Goal: Task Accomplishment & Management: Manage account settings

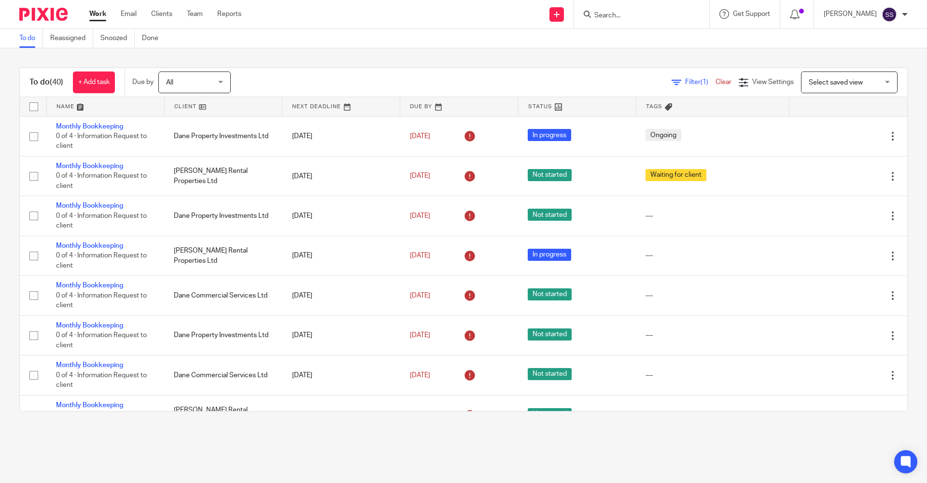
scroll to position [1349, 0]
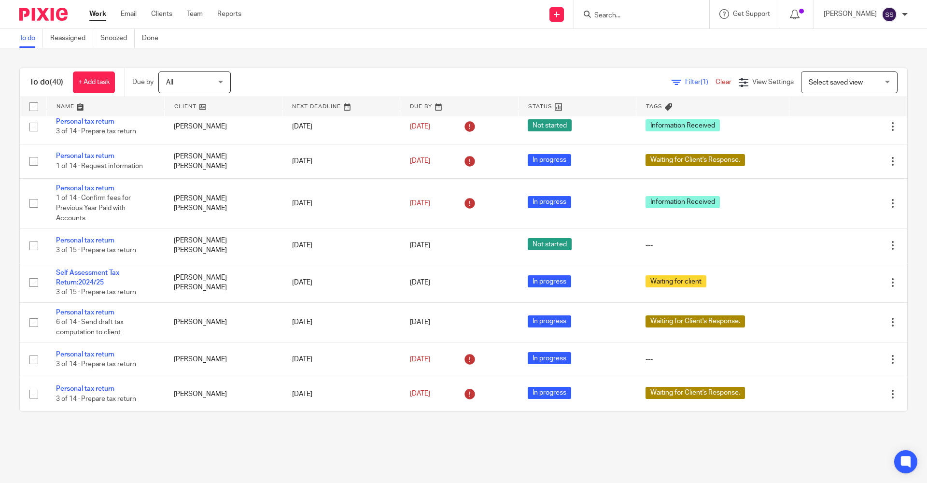
click at [619, 11] on form at bounding box center [644, 14] width 103 height 12
click at [612, 18] on input "Search" at bounding box center [636, 16] width 87 height 9
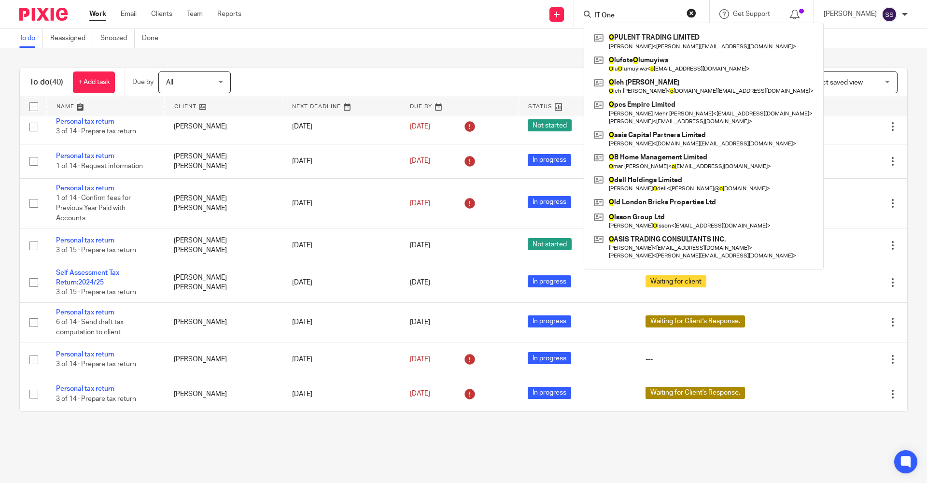
type input "IT One"
click button "submit" at bounding box center [0, 0] width 0 height 0
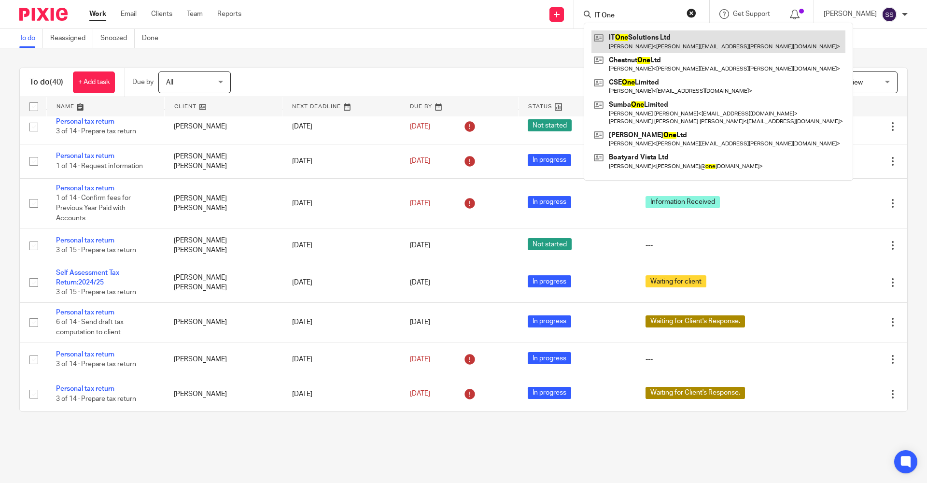
click at [632, 40] on link at bounding box center [718, 41] width 254 height 22
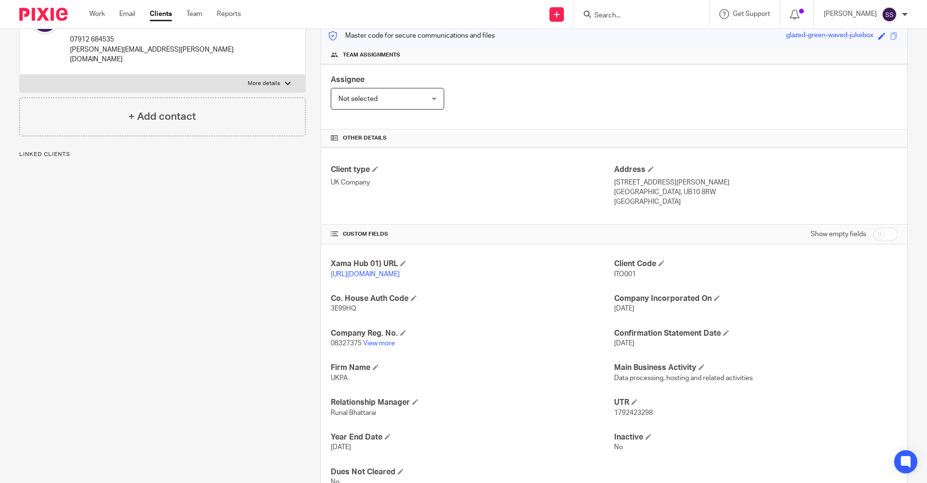
scroll to position [175, 0]
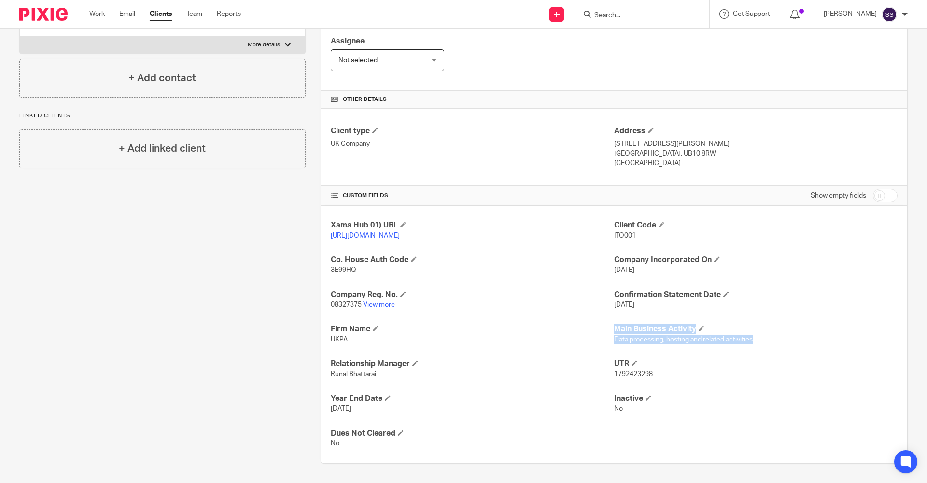
drag, startPoint x: 607, startPoint y: 339, endPoint x: 754, endPoint y: 344, distance: 147.3
click at [754, 344] on div "Xama Hub 01) URL https://platform.xamatech.com/portal/crm/clients/7d1f4860-6bdd…" at bounding box center [614, 334] width 586 height 257
drag, startPoint x: 754, startPoint y: 344, endPoint x: 735, endPoint y: 363, distance: 27.3
click at [735, 363] on h4 "UTR" at bounding box center [755, 364] width 283 height 10
click at [373, 303] on link "View more" at bounding box center [379, 304] width 32 height 7
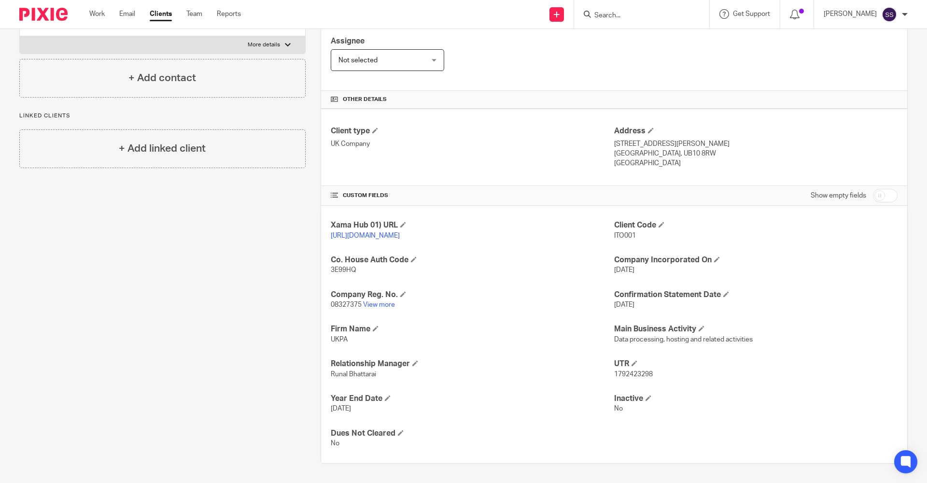
click at [105, 23] on div "Work Email Clients Team Reports Work Email Clients Team Reports Settings" at bounding box center [168, 14] width 176 height 28
click at [102, 17] on link "Work" at bounding box center [96, 14] width 15 height 10
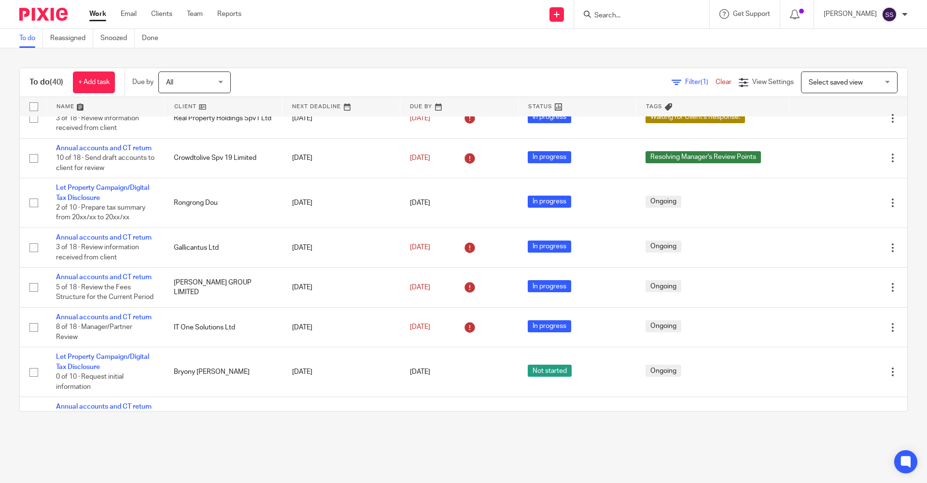
scroll to position [483, 0]
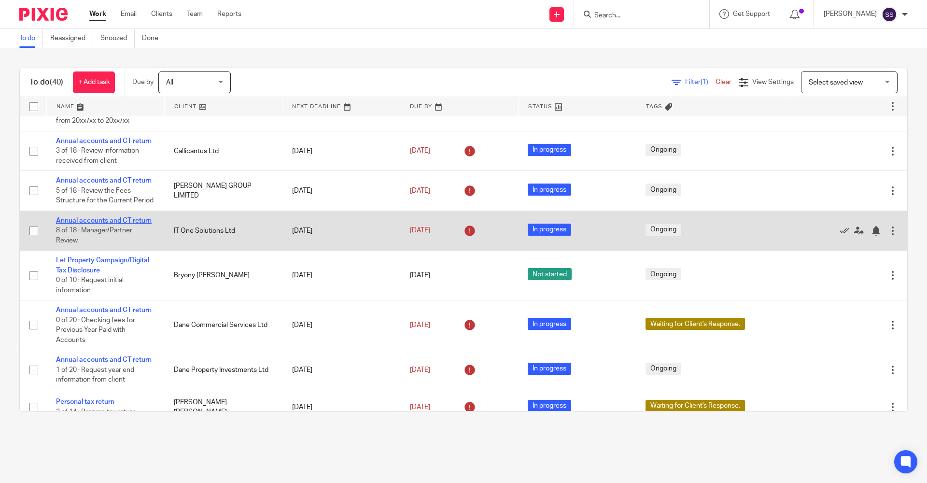
click at [103, 224] on link "Annual accounts and CT return" at bounding box center [104, 220] width 96 height 7
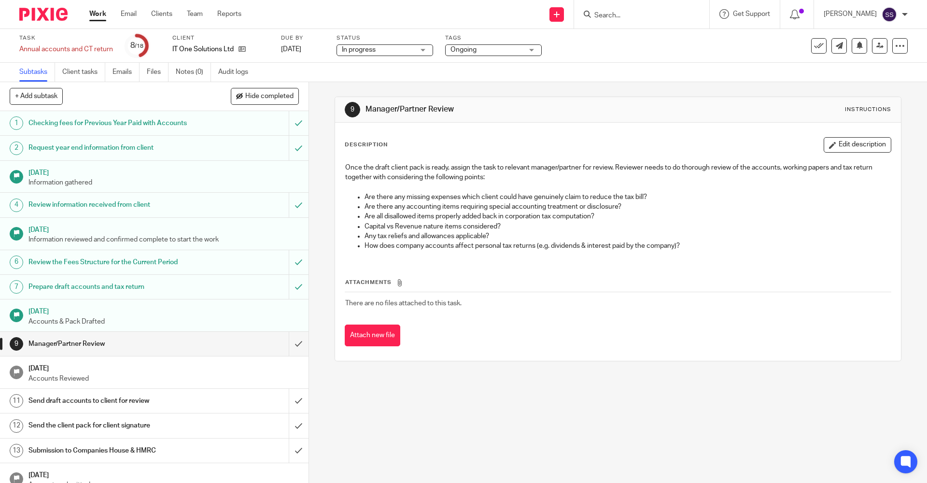
click at [466, 48] on span "Ongoing" at bounding box center [463, 49] width 26 height 7
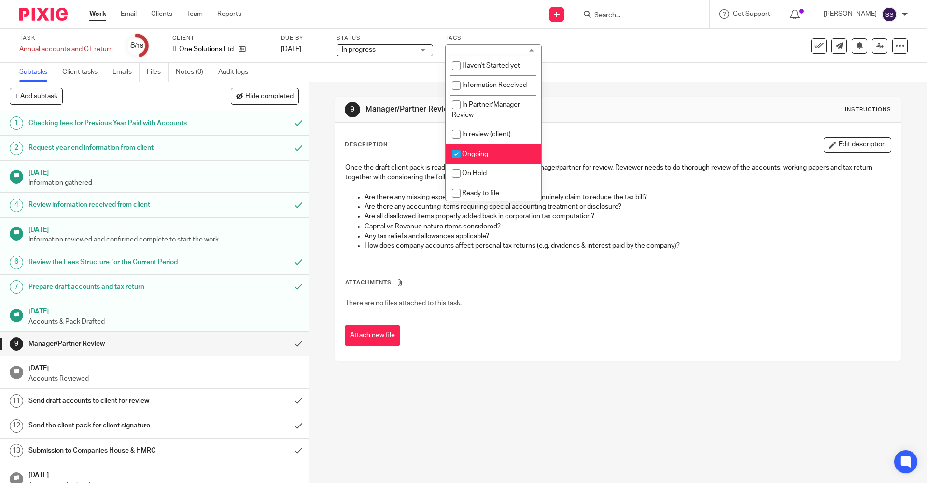
click at [475, 157] on li "Ongoing" at bounding box center [494, 154] width 96 height 20
checkbox input "false"
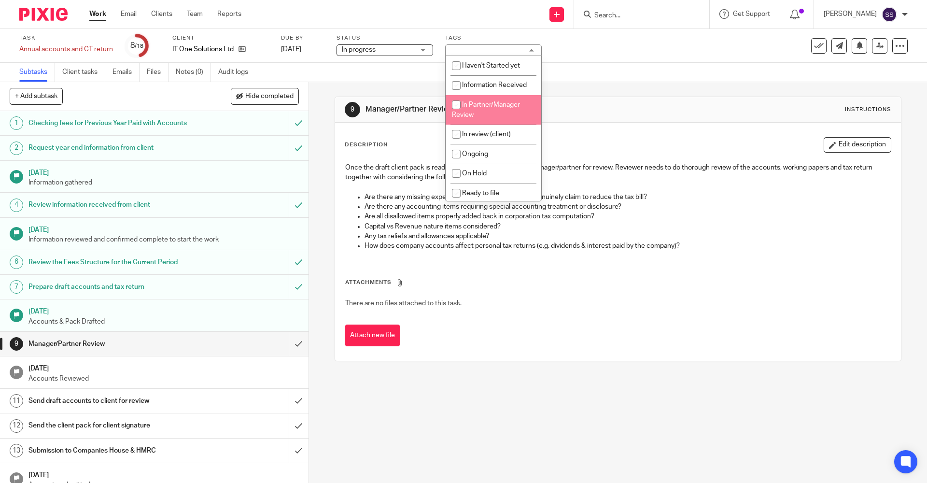
click at [481, 115] on li "In Partner/Manager Review" at bounding box center [494, 109] width 96 height 29
checkbox input "true"
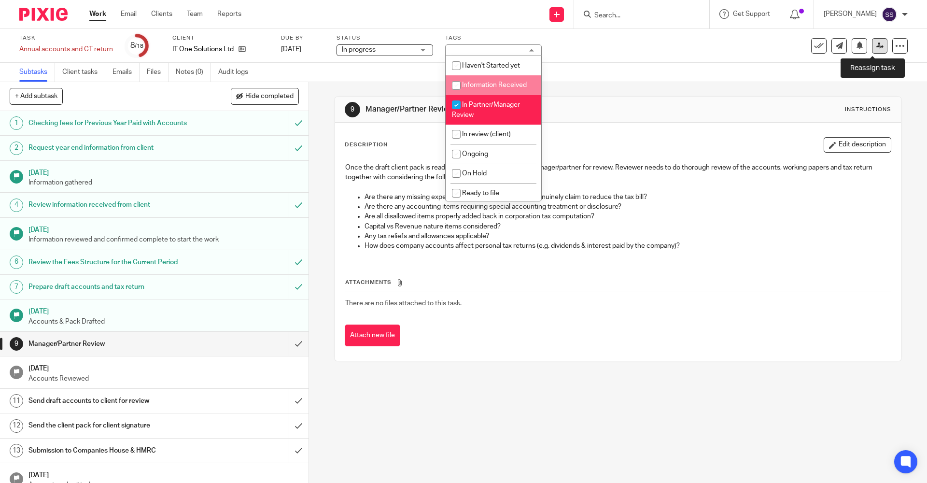
click at [876, 42] on icon at bounding box center [879, 45] width 7 height 7
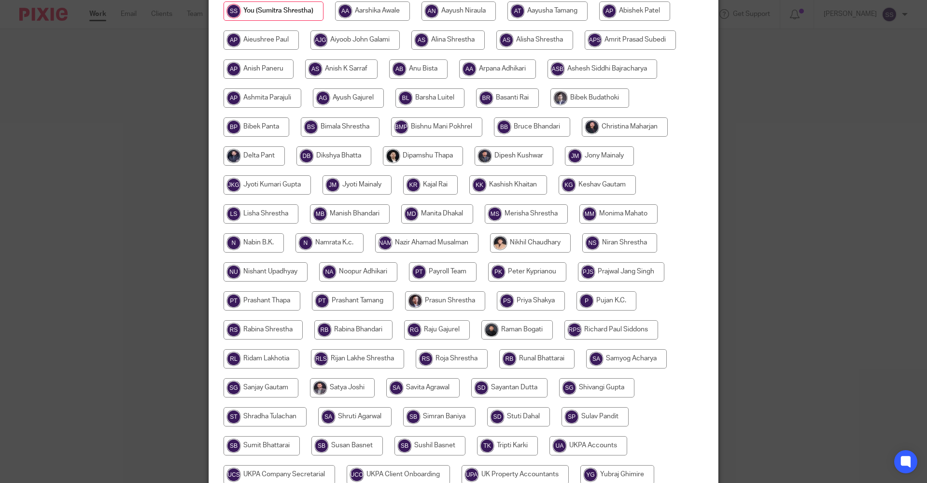
click at [607, 127] on input "radio" at bounding box center [625, 126] width 86 height 19
radio input "true"
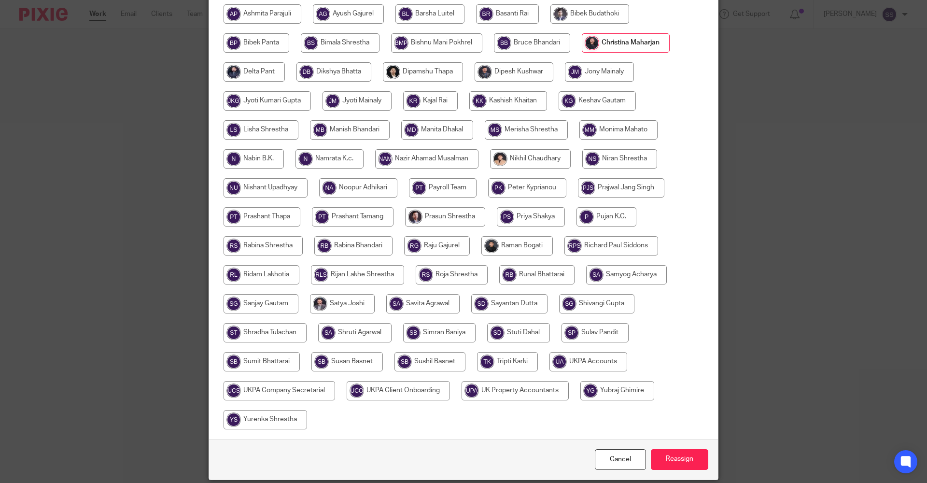
scroll to position [265, 0]
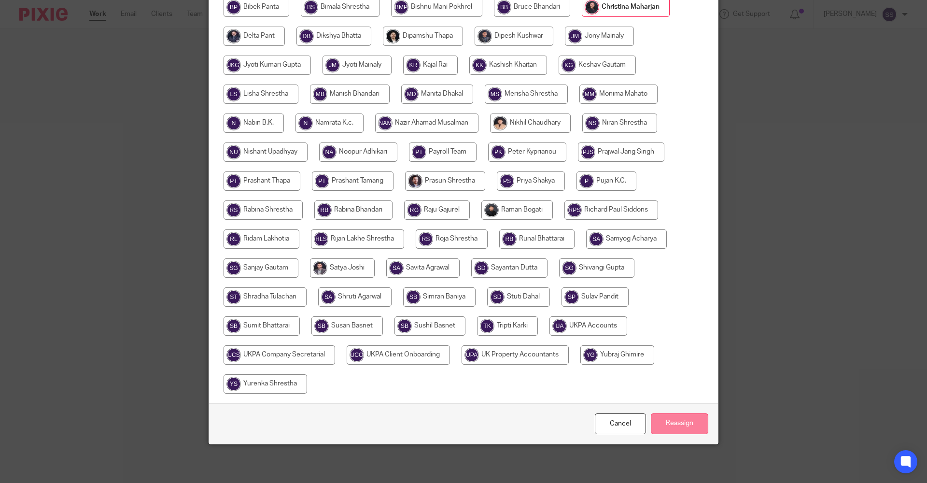
click at [674, 420] on input "Reassign" at bounding box center [679, 423] width 57 height 21
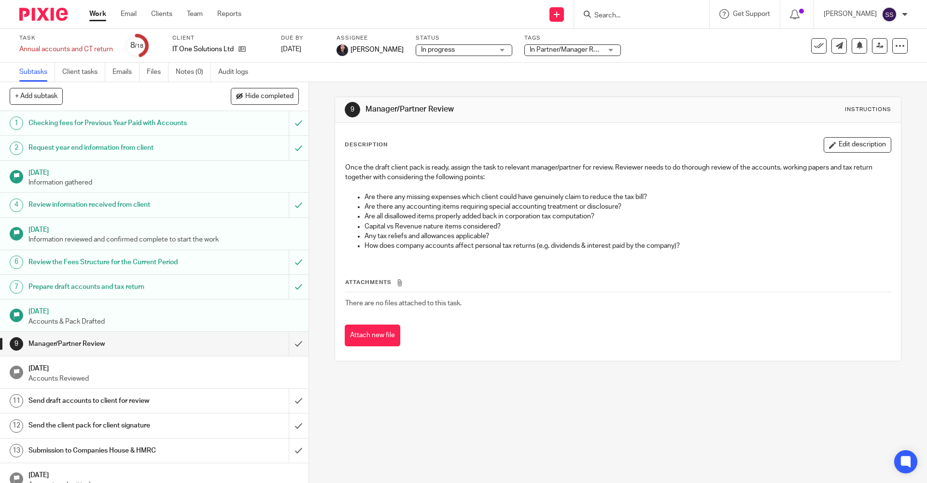
click at [91, 13] on link "Work" at bounding box center [97, 14] width 17 height 10
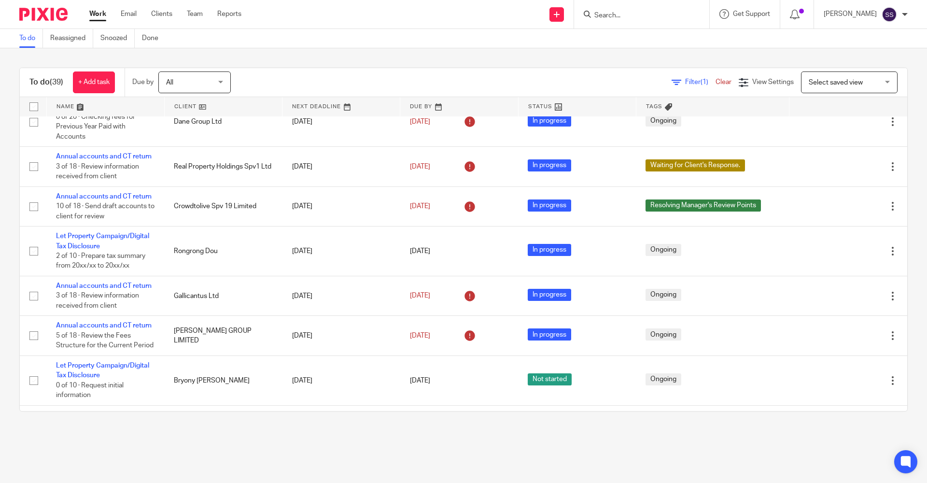
scroll to position [241, 0]
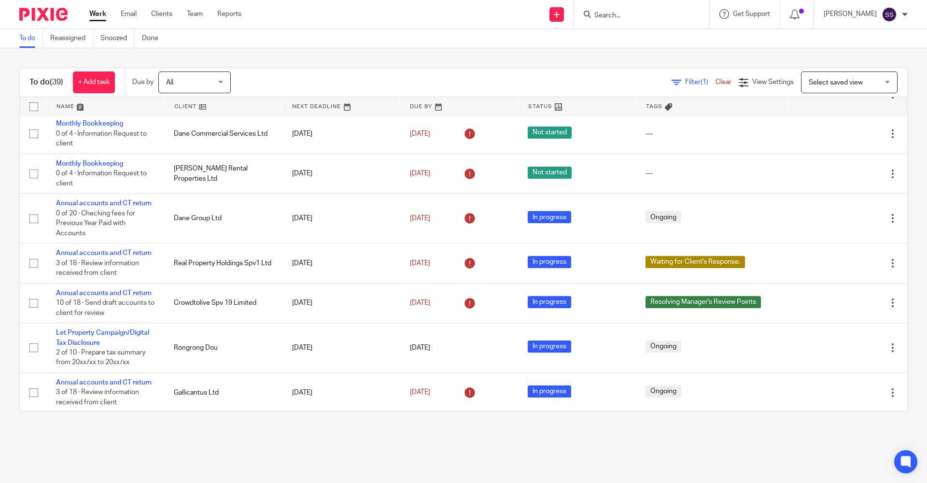
click at [617, 17] on input "Search" at bounding box center [636, 16] width 87 height 9
click at [620, 13] on input "Search" at bounding box center [636, 16] width 87 height 9
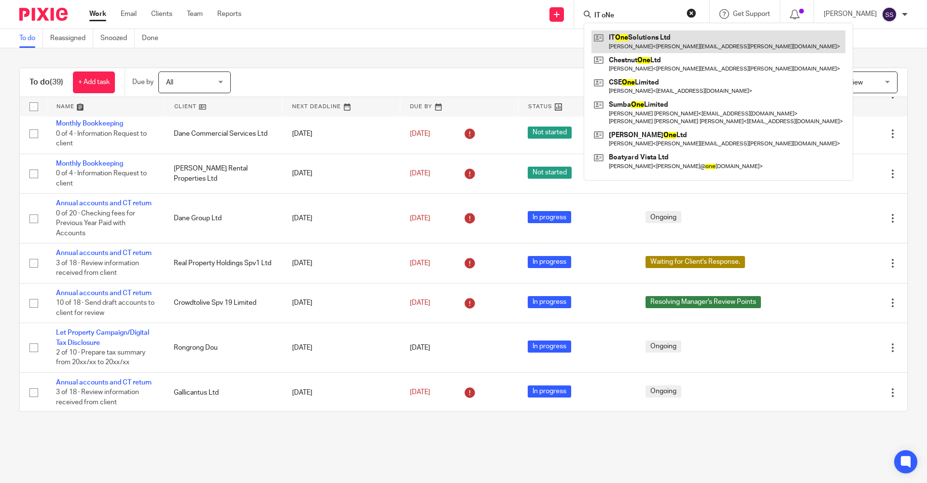
type input "IT oNe"
click at [616, 42] on link at bounding box center [718, 41] width 254 height 22
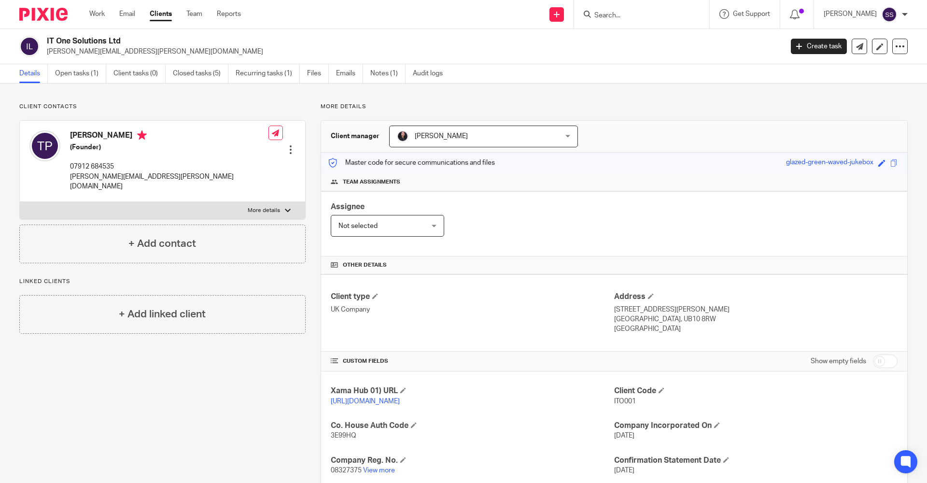
click at [96, 8] on div "Work Email Clients Team Reports Work Email Clients Team Reports Settings" at bounding box center [168, 14] width 176 height 28
click at [96, 13] on link "Work" at bounding box center [96, 14] width 15 height 10
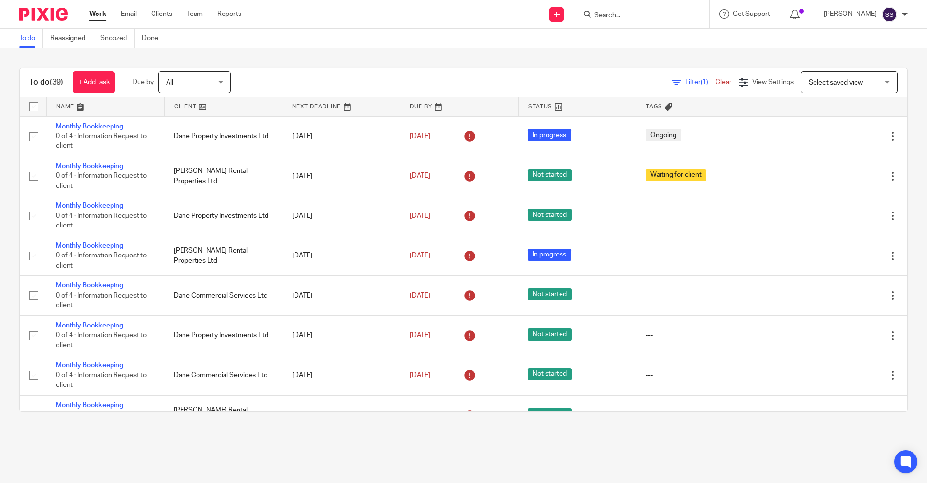
click at [94, 10] on link "Work" at bounding box center [97, 14] width 17 height 10
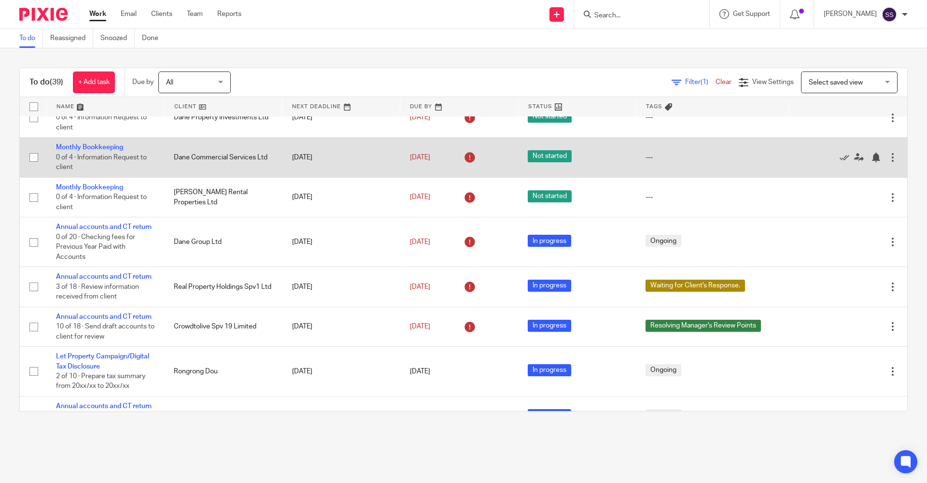
scroll to position [241, 0]
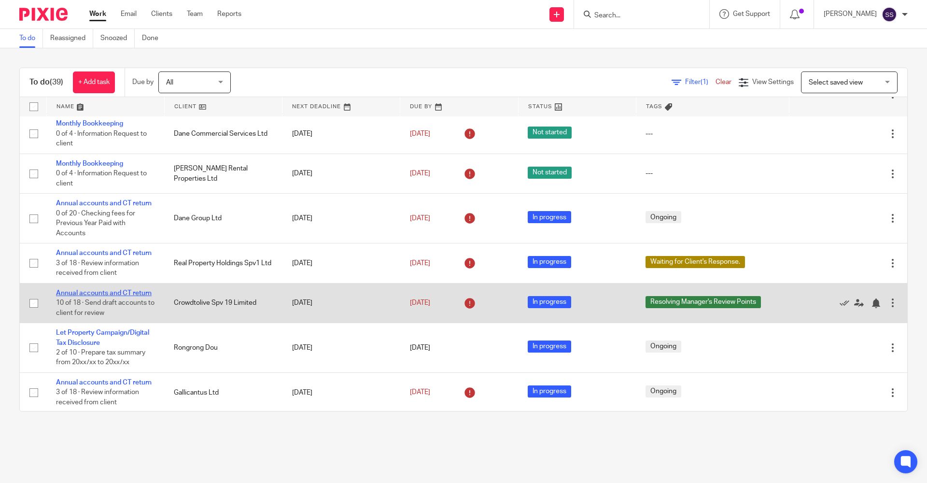
click at [72, 296] on link "Annual accounts and CT return" at bounding box center [104, 293] width 96 height 7
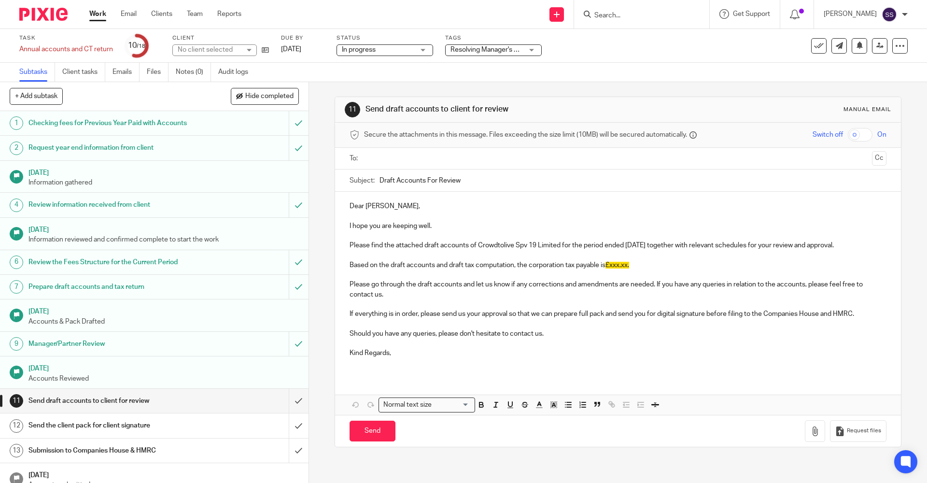
click at [464, 50] on span "Resolving Manager's Review Points" at bounding box center [503, 49] width 106 height 7
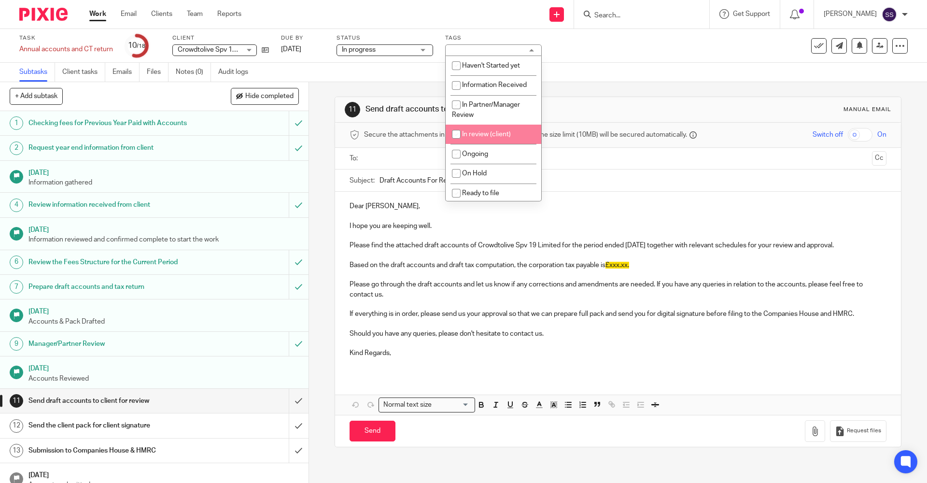
click at [480, 138] on li "In review (client)" at bounding box center [494, 135] width 96 height 20
checkbox input "true"
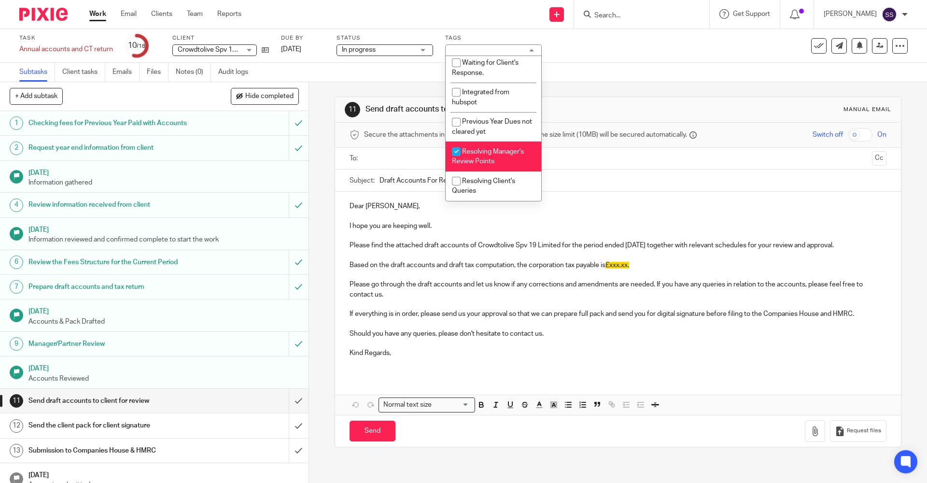
click at [480, 156] on li "Resolving Manager's Review Points" at bounding box center [494, 155] width 96 height 29
checkbox input "false"
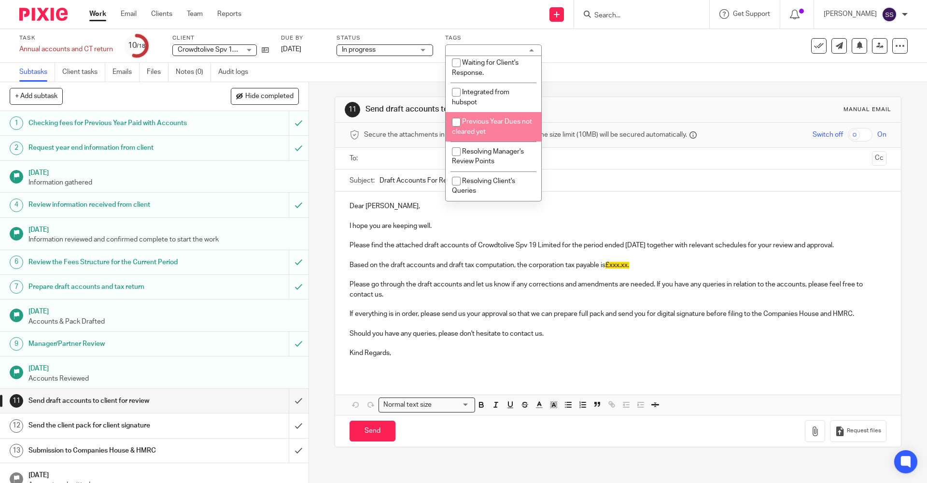
click at [593, 76] on div "Subtasks Client tasks Emails Files Notes (0) Audit logs" at bounding box center [463, 72] width 927 height 19
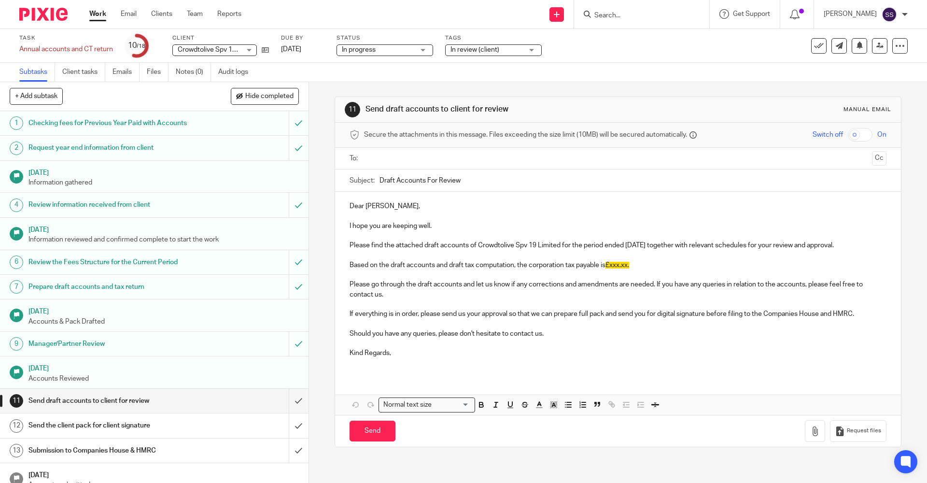
click at [99, 9] on link "Work" at bounding box center [97, 14] width 17 height 10
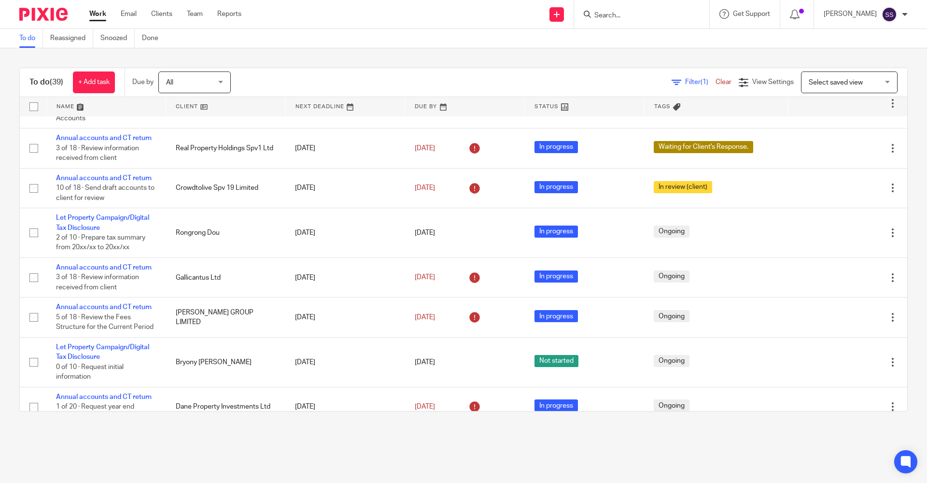
scroll to position [352, 0]
